Goal: Check status: Check status

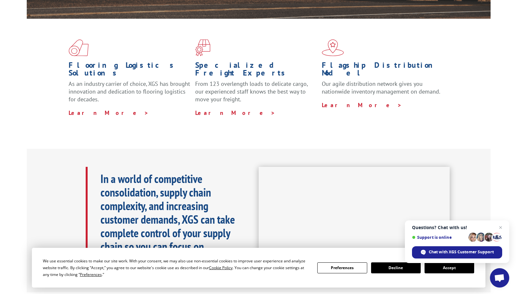
scroll to position [193, 0]
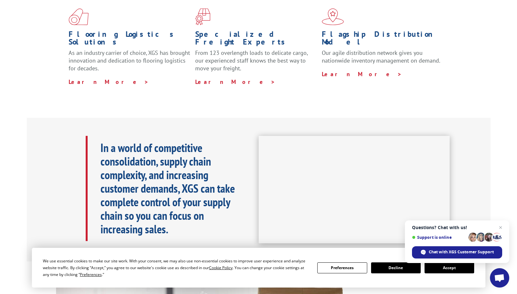
click at [457, 267] on button "Accept" at bounding box center [450, 267] width 50 height 11
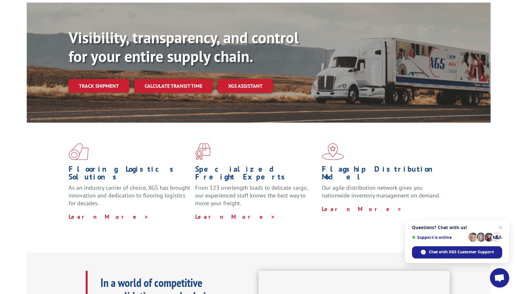
scroll to position [0, 0]
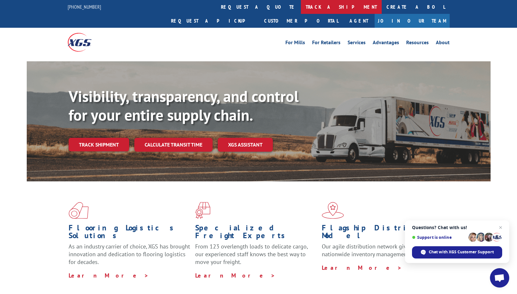
click at [301, 8] on link "track a shipment" at bounding box center [341, 7] width 81 height 14
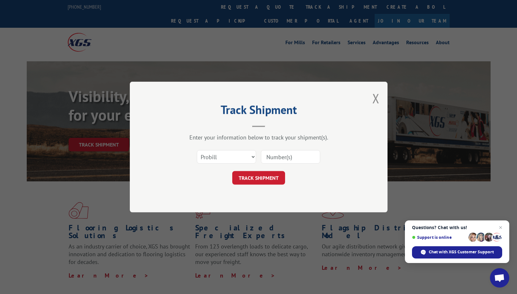
drag, startPoint x: 273, startPoint y: 181, endPoint x: 270, endPoint y: 198, distance: 16.7
click at [270, 198] on div "Track Shipment Enter your information below to track your shipment(s). Select c…" at bounding box center [259, 147] width 258 height 131
click at [275, 156] on input at bounding box center [290, 157] width 59 height 14
paste input "17638252"
type input "17638252"
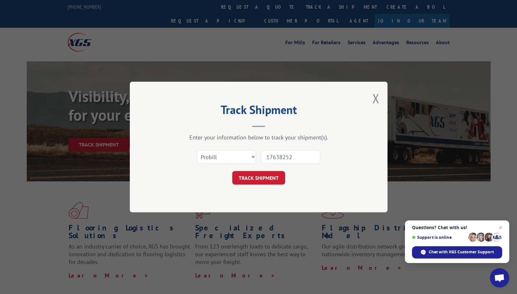
click at [270, 178] on button "TRACK SHIPMENT" at bounding box center [258, 178] width 53 height 14
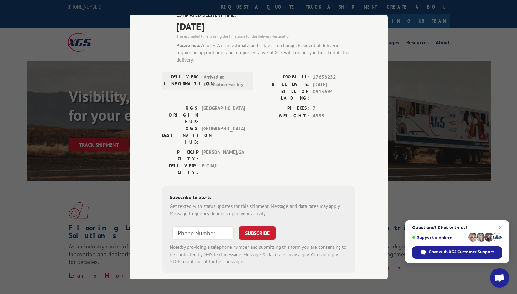
click at [46, 211] on div "Track Shipment ESTIMATED DELIVERY TIME: [DATE] The estimated time is using the …" at bounding box center [258, 147] width 517 height 294
click at [504, 73] on div "Track Shipment ESTIMATED DELIVERY TIME: [DATE] The estimated time is using the …" at bounding box center [258, 147] width 517 height 294
